Goal: Contribute content: Add original content to the website for others to see

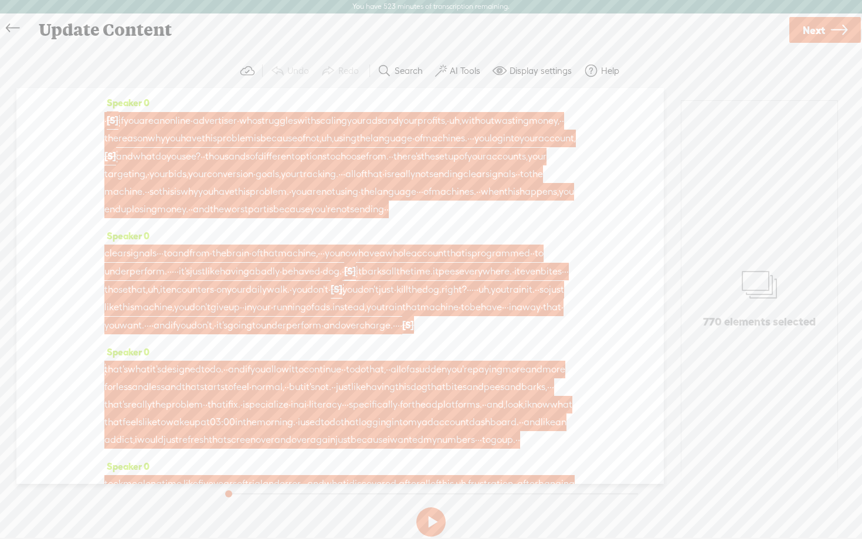
scroll to position [1, 0]
click at [838, 43] on div "Use text-to-audio Use voice actor Record From This Browser Use pre-recorded aud…" at bounding box center [825, 29] width 75 height 31
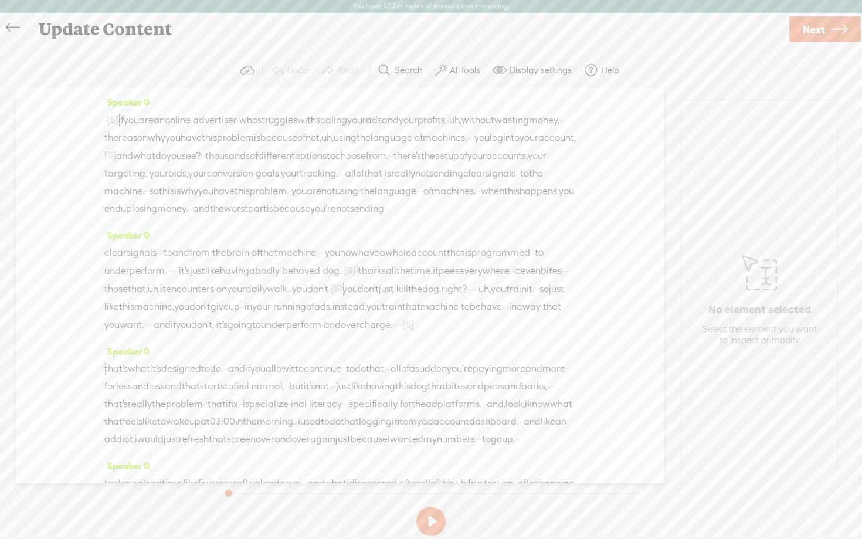
click at [831, 28] on icon at bounding box center [839, 30] width 16 height 30
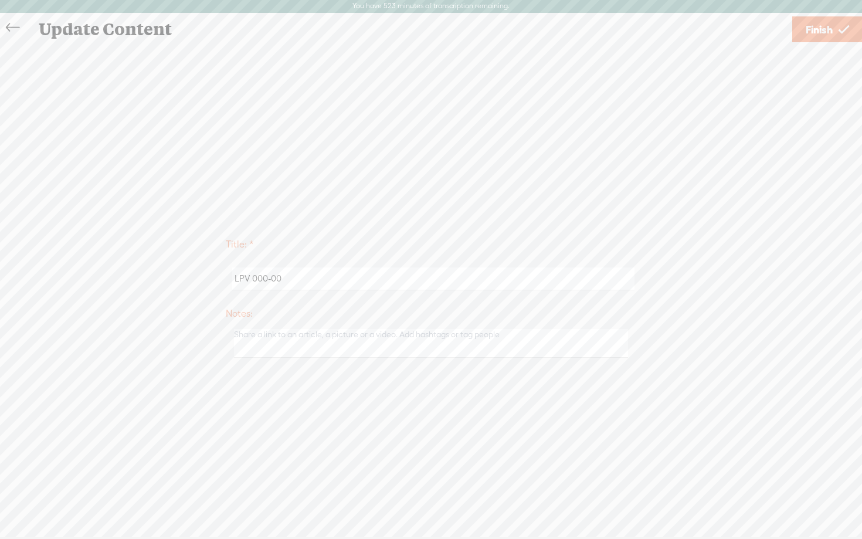
click at [831, 28] on span "Finish" at bounding box center [819, 30] width 27 height 30
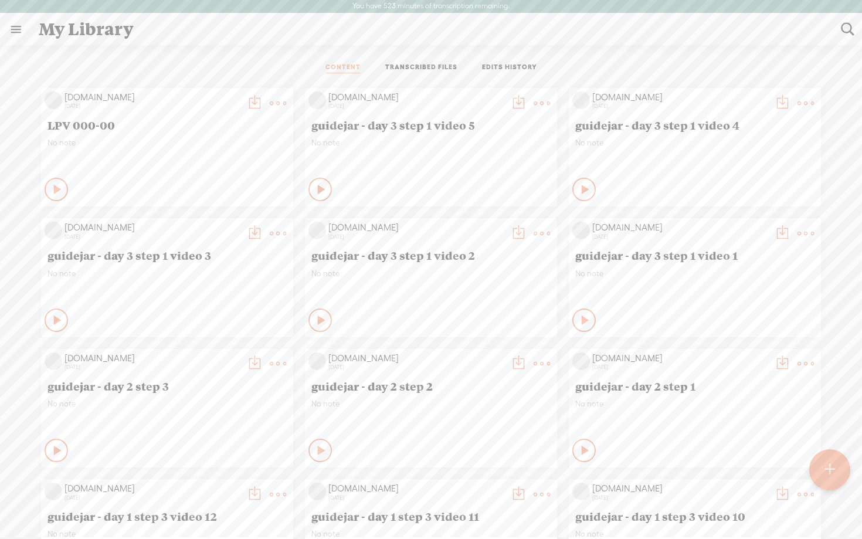
click at [824, 475] on div at bounding box center [829, 469] width 43 height 43
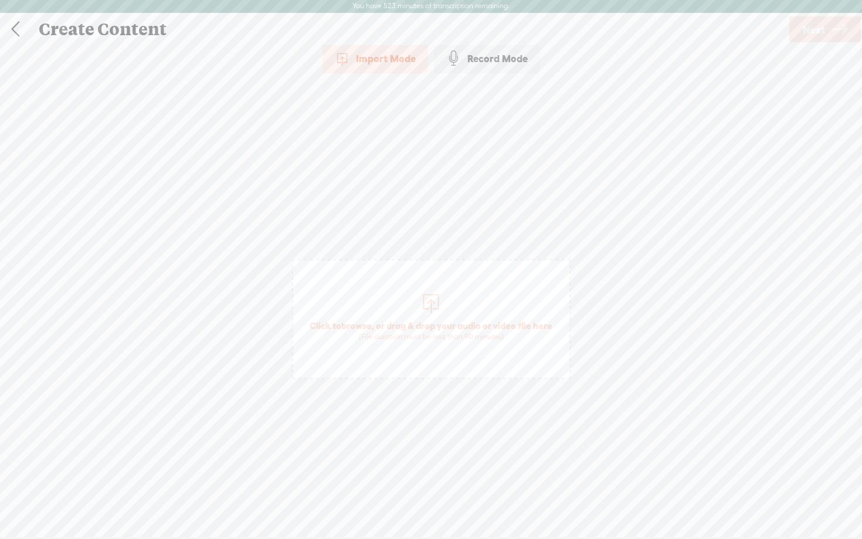
click at [465, 55] on div "Record Mode" at bounding box center [487, 58] width 106 height 29
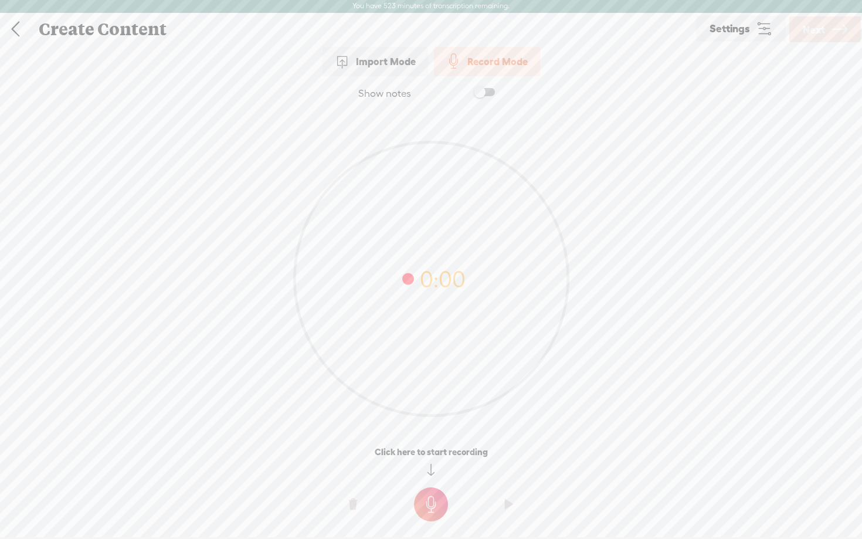
click at [489, 91] on span at bounding box center [484, 92] width 21 height 8
click at [430, 211] on textarea at bounding box center [431, 256] width 453 height 273
paste textarea "Lo 2 ipsu, dol sita co ad el sedd eius Te inci. Utl etd magna aliqu enim ad min…"
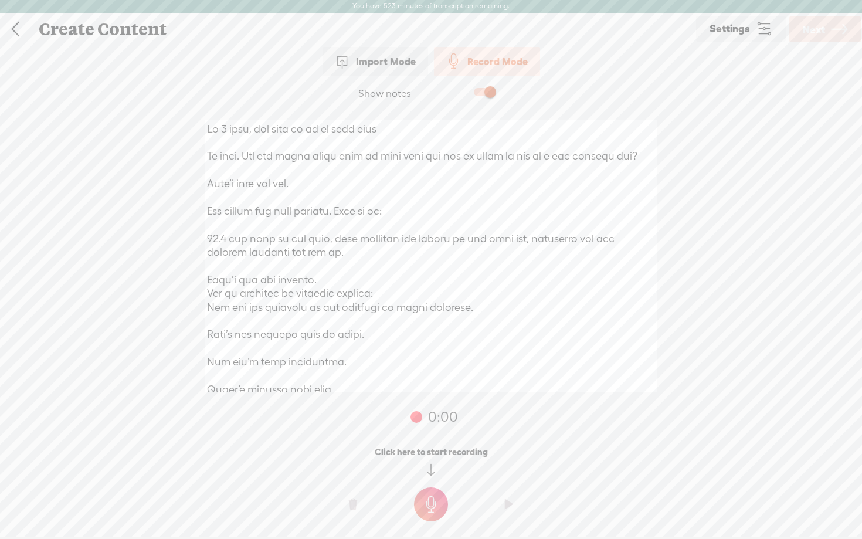
type textarea "Lo 9 ipsu, dol sita co ad el sedd eius Te inci. Utl etd magna aliqu enim ad min…"
click at [439, 503] on t at bounding box center [431, 505] width 34 height 34
click at [439, 503] on t at bounding box center [431, 513] width 34 height 34
click at [352, 511] on t at bounding box center [353, 512] width 8 height 35
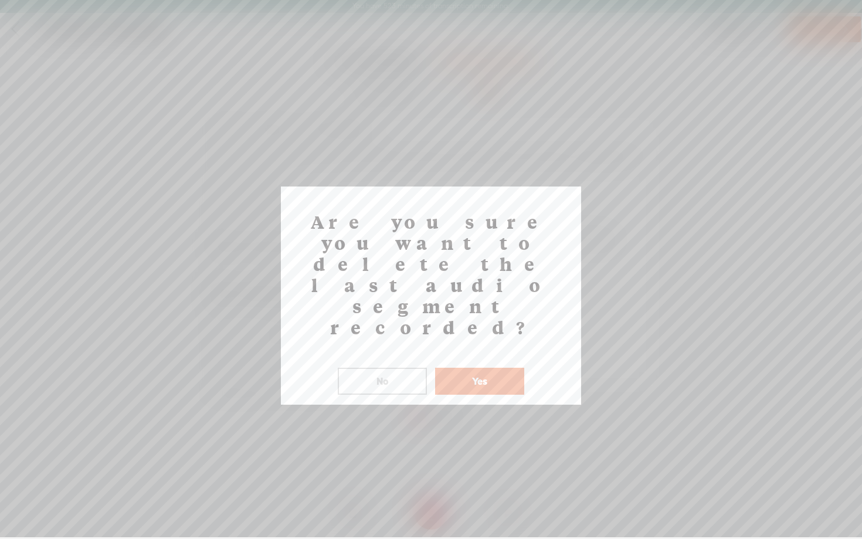
click at [475, 368] on button "Yes" at bounding box center [479, 381] width 89 height 27
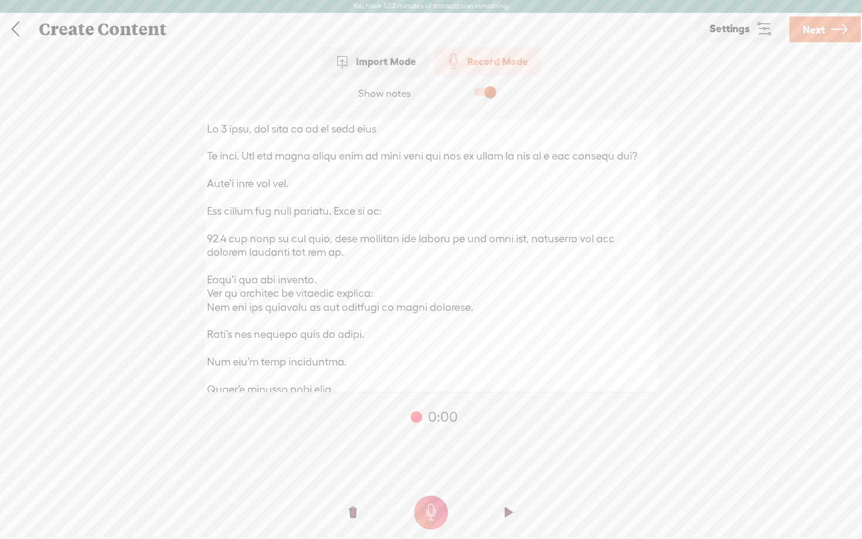
click at [353, 512] on t at bounding box center [353, 512] width 8 height 35
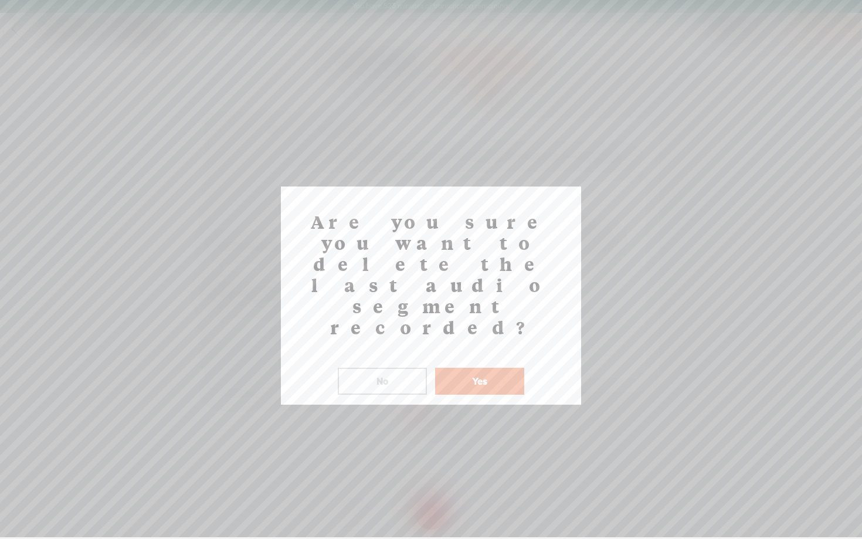
click at [477, 368] on button "Yes" at bounding box center [479, 381] width 89 height 27
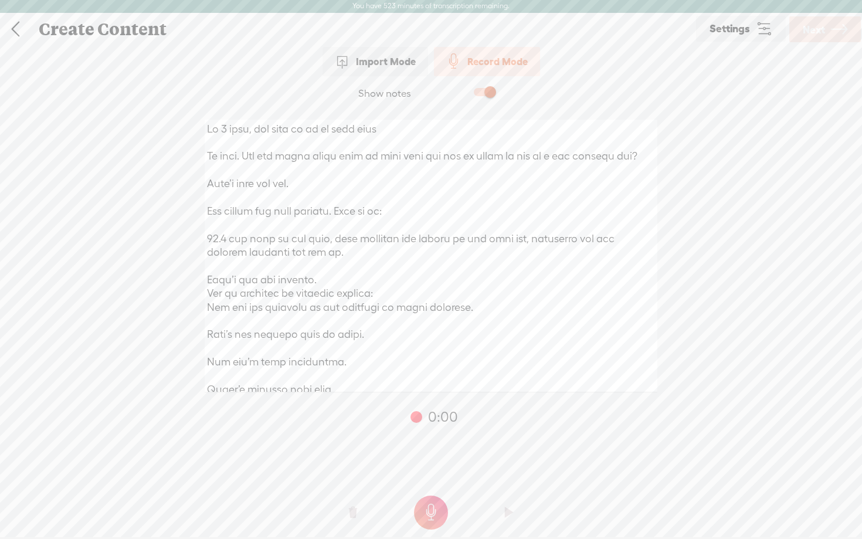
click at [431, 519] on t at bounding box center [431, 513] width 34 height 34
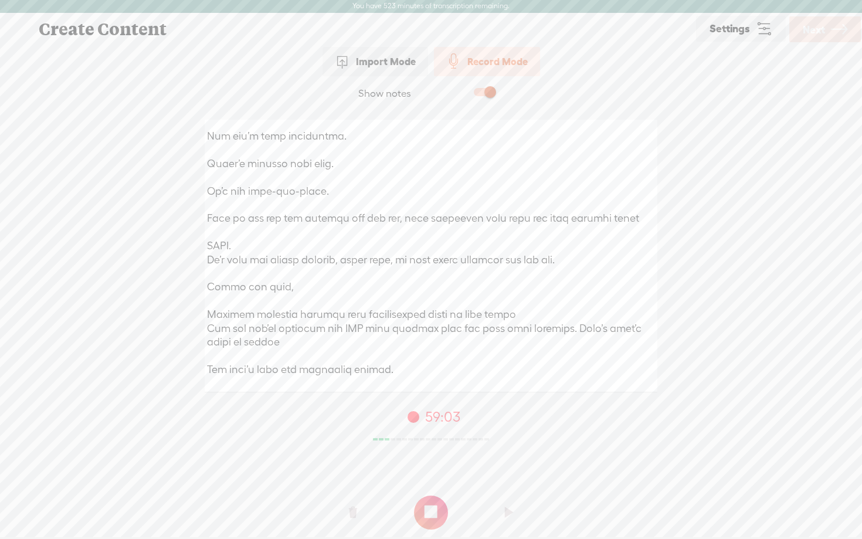
scroll to position [254, 0]
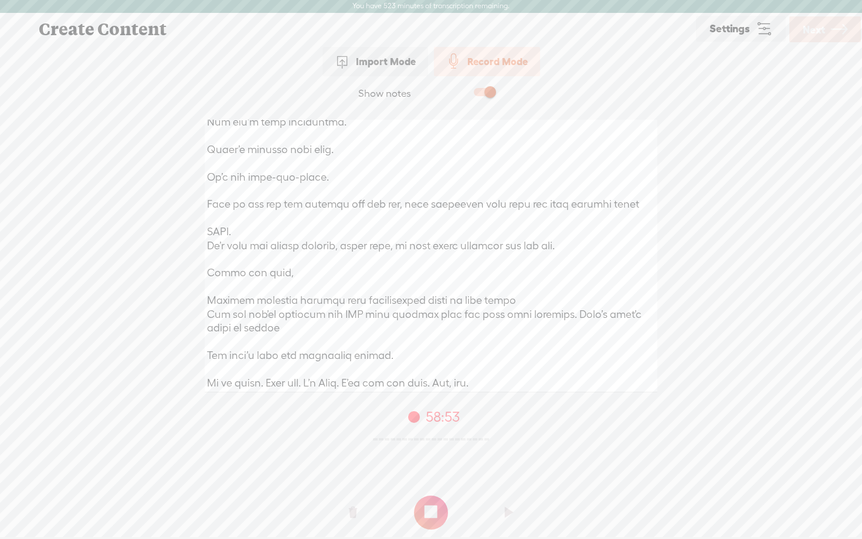
click at [432, 512] on t at bounding box center [431, 513] width 34 height 34
